Goal: Task Accomplishment & Management: Use online tool/utility

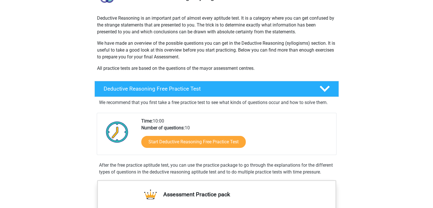
scroll to position [57, 0]
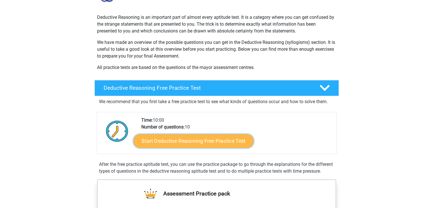
click at [226, 142] on link "Start Deductive Reasoning Free Practice Test" at bounding box center [193, 141] width 120 height 14
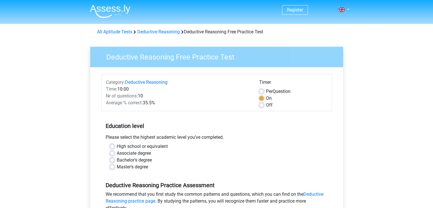
click at [129, 148] on label "High school or equivalent" at bounding box center [142, 146] width 51 height 7
click at [114, 148] on input "High school or equivalent" at bounding box center [112, 146] width 5 height 6
radio input "true"
click at [242, 156] on div "Associate degree" at bounding box center [216, 153] width 213 height 7
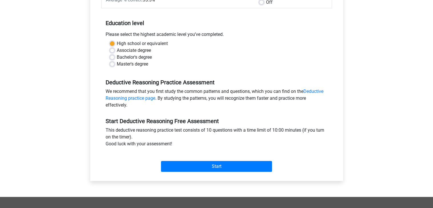
scroll to position [118, 0]
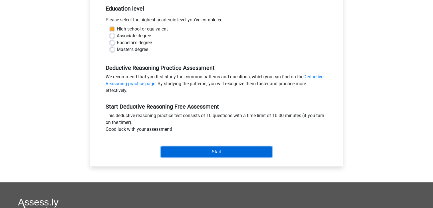
click at [203, 154] on input "Start" at bounding box center [216, 152] width 111 height 11
